Goal: Navigation & Orientation: Locate item on page

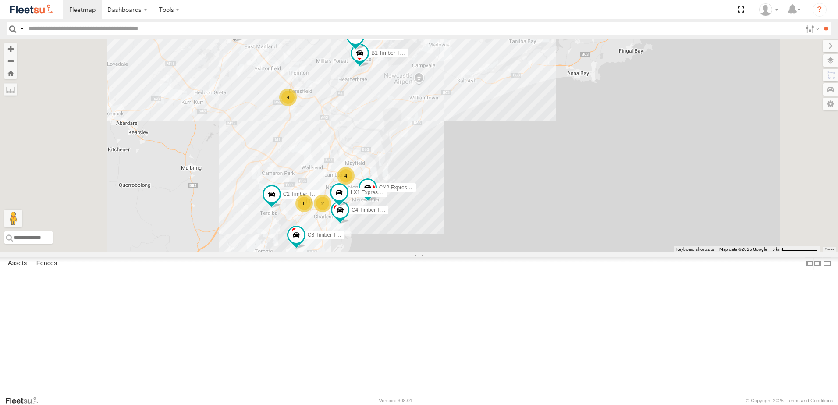
drag, startPoint x: 370, startPoint y: 294, endPoint x: 356, endPoint y: 384, distance: 90.5
click at [356, 252] on div "BX1 Express Ute BX3 Express Ute B1 Timber Truck 4 6 C3 Timber Truck 2 CX2 Expre…" at bounding box center [419, 146] width 838 height 214
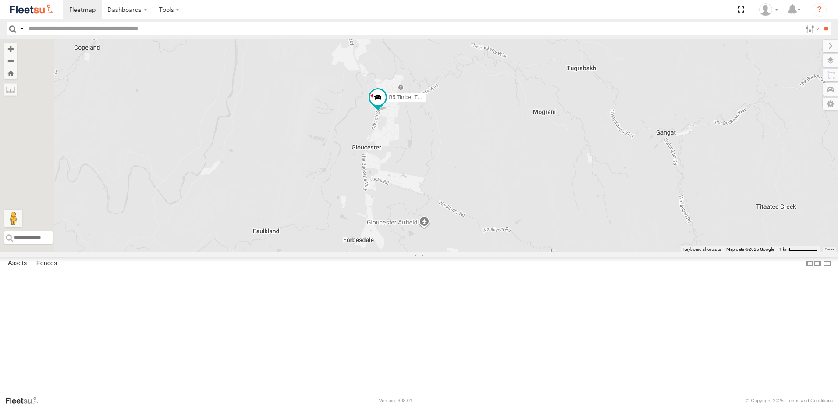
drag, startPoint x: 590, startPoint y: 267, endPoint x: 588, endPoint y: 186, distance: 81.0
click at [589, 192] on div "BX1 Express Ute BX3 Express Ute B1 Timber Truck C3 Timber Truck CX2 Express Ute…" at bounding box center [419, 146] width 838 height 214
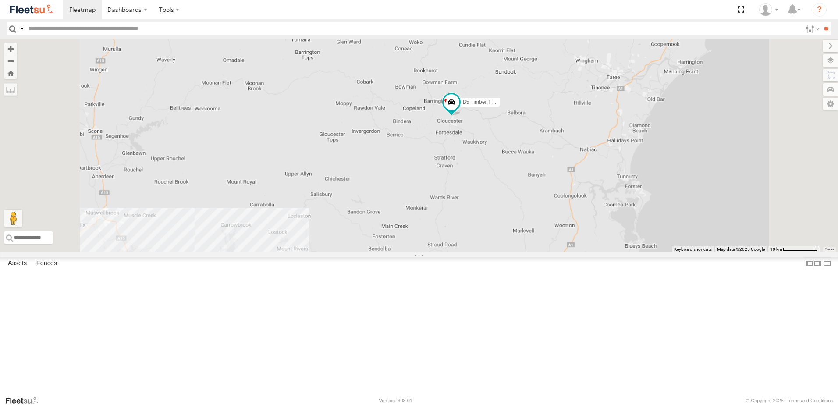
drag, startPoint x: 584, startPoint y: 343, endPoint x: 557, endPoint y: 159, distance: 185.6
click at [556, 161] on div "BX1 Express Ute BX3 Express Ute B1 Timber Truck C3 Timber Truck CX2 Express Ute…" at bounding box center [419, 146] width 838 height 214
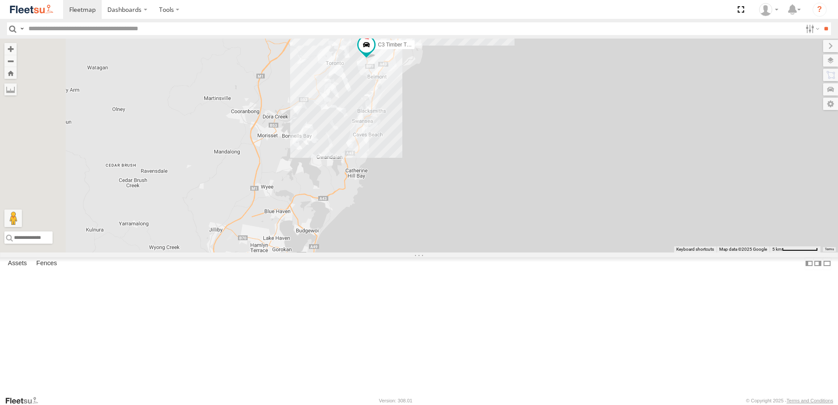
drag, startPoint x: 431, startPoint y: 350, endPoint x: 466, endPoint y: 105, distance: 247.3
click at [466, 105] on div "BX1 Express Ute C3 Timber Truck C2 Timber Truck B5 Timber Truck BX2 Express Ute…" at bounding box center [419, 146] width 838 height 214
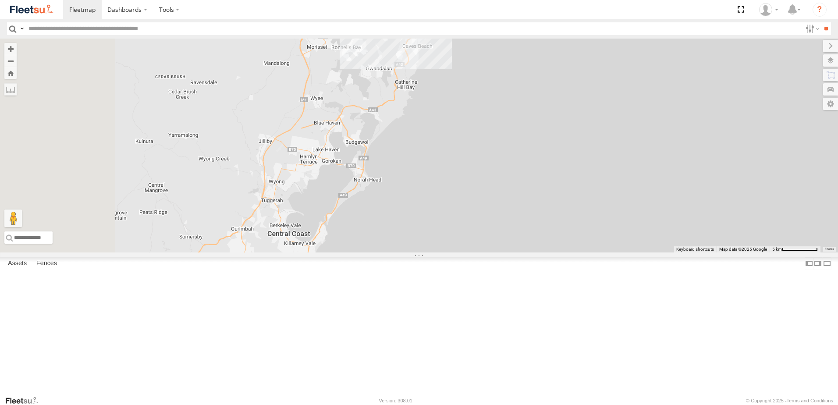
drag, startPoint x: 415, startPoint y: 262, endPoint x: 441, endPoint y: 192, distance: 74.7
click at [441, 192] on div "BX1 Express Ute C3 Timber Truck C2 Timber Truck B5 Timber Truck BX2 Express Ute…" at bounding box center [419, 146] width 838 height 214
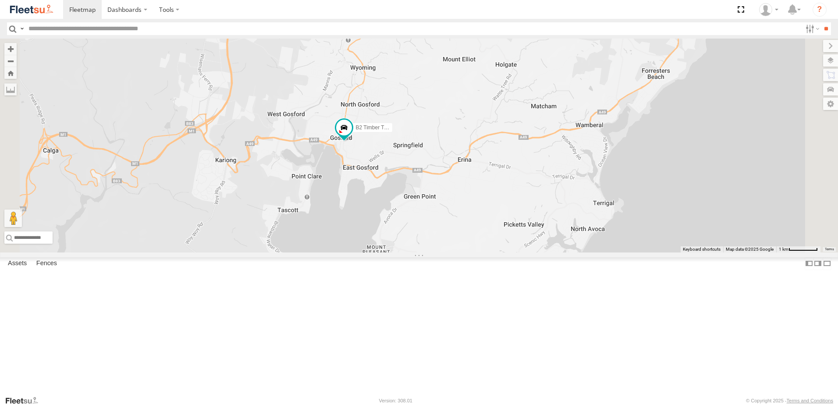
drag, startPoint x: 481, startPoint y: 263, endPoint x: 465, endPoint y: 223, distance: 43.0
click at [465, 223] on div "BX1 Express Ute C3 Timber Truck C2 Timber Truck B5 Timber Truck BX2 Express Ute…" at bounding box center [419, 146] width 838 height 214
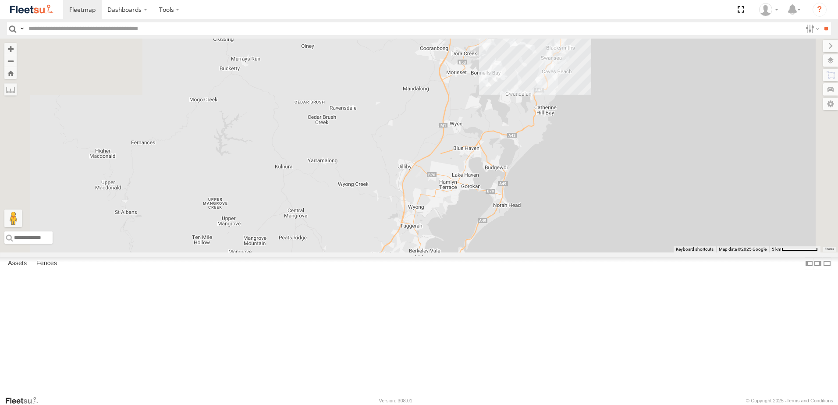
drag, startPoint x: 564, startPoint y: 251, endPoint x: 532, endPoint y: 342, distance: 96.6
click at [533, 252] on div "B2 Timber Truck" at bounding box center [419, 146] width 838 height 214
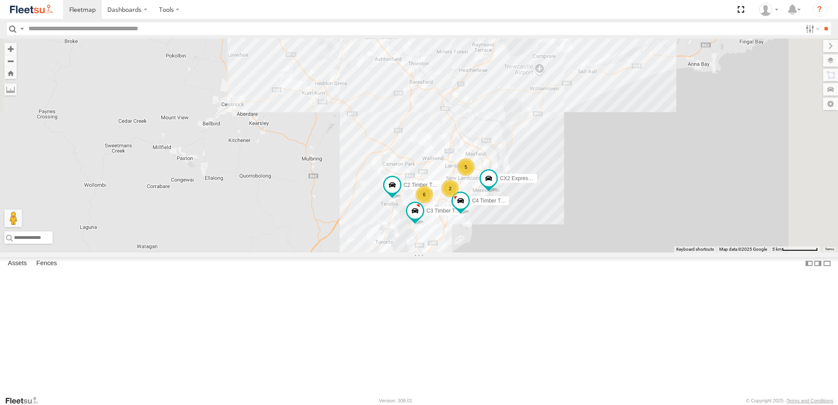
drag, startPoint x: 676, startPoint y: 93, endPoint x: 568, endPoint y: 251, distance: 191.4
click at [474, 176] on div "5" at bounding box center [466, 167] width 18 height 18
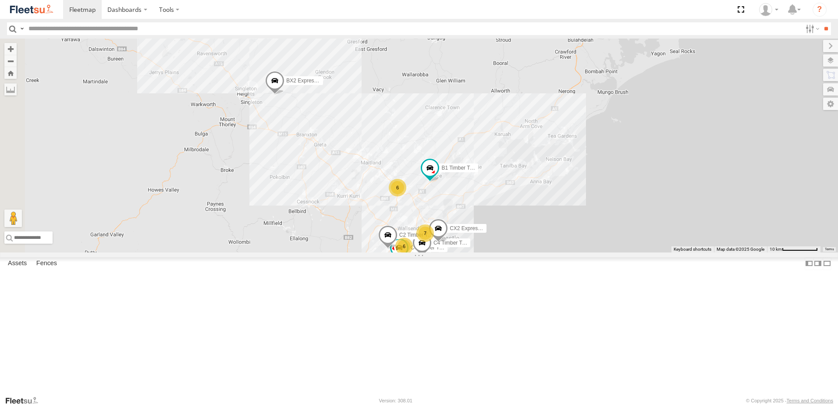
drag, startPoint x: 418, startPoint y: 210, endPoint x: 432, endPoint y: 224, distance: 20.1
click at [432, 224] on div "CX2 Express Ute B1 Timber Truck C3 Timber Truck C4 Timber Truck C2 Timber Truck…" at bounding box center [419, 146] width 838 height 214
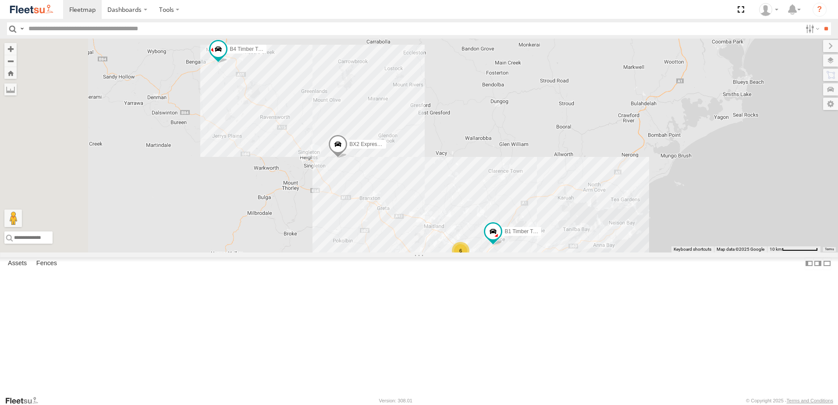
drag, startPoint x: 332, startPoint y: 156, endPoint x: 398, endPoint y: 225, distance: 96.1
click at [398, 225] on div "CX2 Express Ute B1 Timber Truck C3 Timber Truck C4 Timber Truck C2 Timber Truck…" at bounding box center [419, 146] width 838 height 214
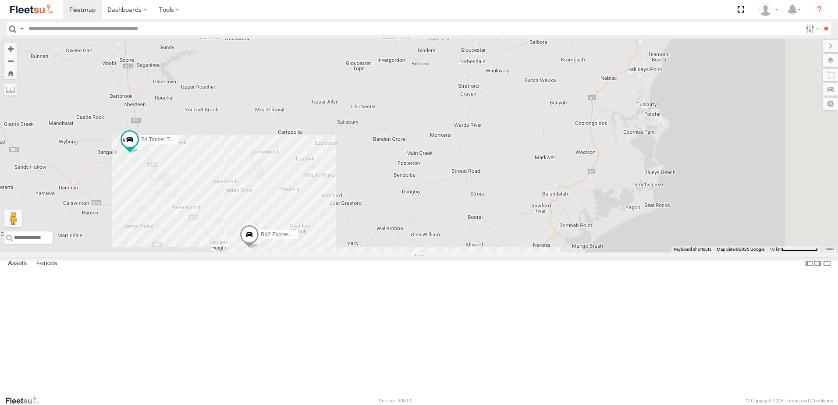
drag, startPoint x: 688, startPoint y: 320, endPoint x: 458, endPoint y: 348, distance: 231.2
click at [454, 252] on div "CX2 Express Ute B1 Timber Truck C3 Timber Truck C4 Timber Truck C2 Timber Truck…" at bounding box center [419, 146] width 838 height 214
